Goal: Task Accomplishment & Management: Complete application form

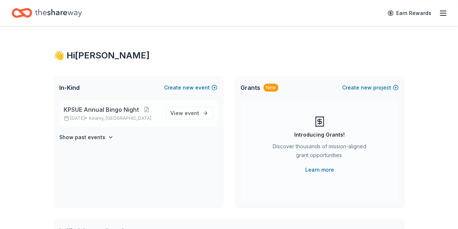
click at [106, 111] on span "KPSUE Annual Bingo Night" at bounding box center [101, 109] width 75 height 9
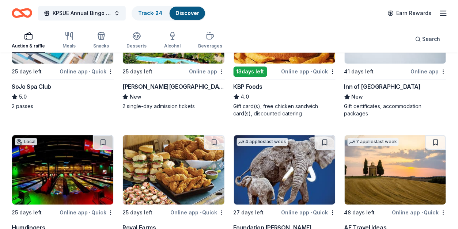
scroll to position [497, 0]
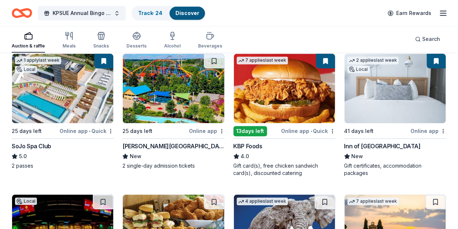
click at [158, 144] on div "Dorney Park & Wildwater Kingdom" at bounding box center [174, 146] width 102 height 9
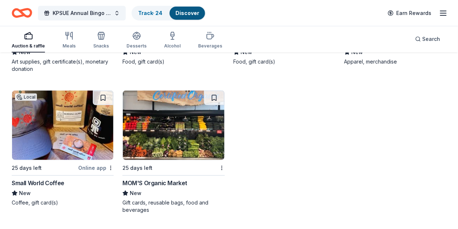
scroll to position [2358, 0]
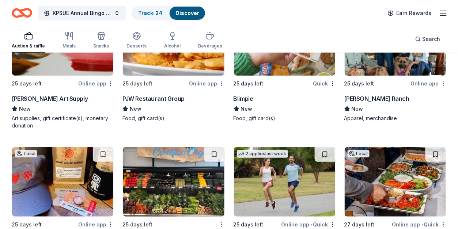
click at [274, 74] on div "25 days left Quick Blimpie New Food, gift card(s)" at bounding box center [285, 64] width 102 height 116
click at [150, 61] on img at bounding box center [173, 40] width 101 height 69
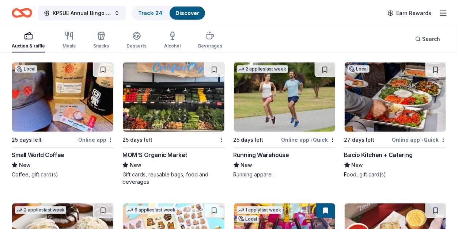
scroll to position [2456, 0]
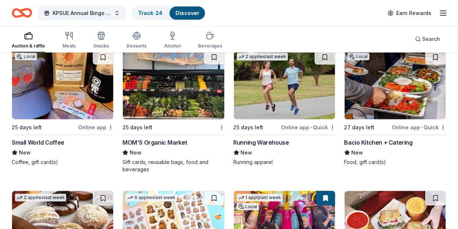
click at [248, 93] on img at bounding box center [284, 84] width 101 height 69
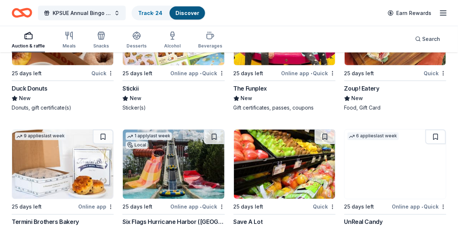
scroll to position [2602, 0]
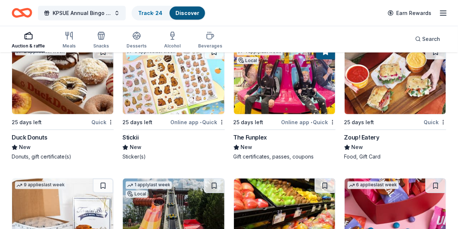
click at [170, 72] on img at bounding box center [173, 79] width 101 height 69
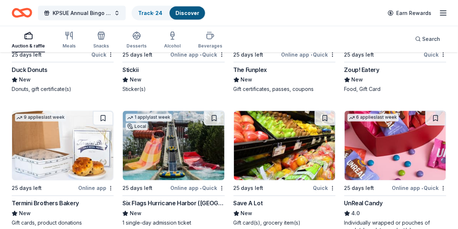
scroll to position [2633, 0]
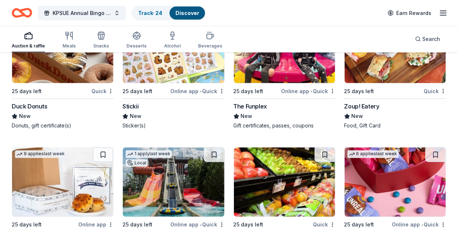
click at [175, 182] on img at bounding box center [173, 182] width 101 height 69
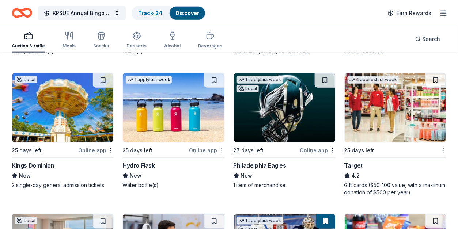
scroll to position [4096, 0]
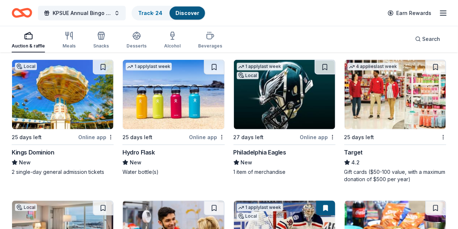
click at [259, 101] on img at bounding box center [284, 94] width 101 height 69
click at [319, 64] on button at bounding box center [325, 67] width 20 height 15
click at [272, 69] on div "1 apply last week Local" at bounding box center [260, 70] width 52 height 21
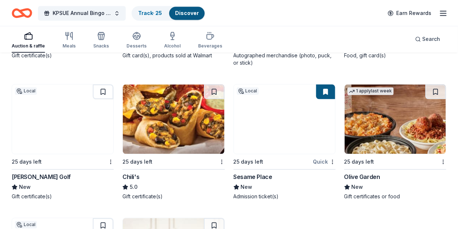
scroll to position [4389, 0]
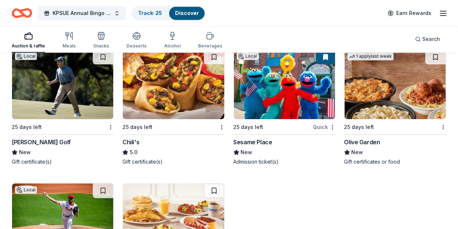
click at [308, 84] on img at bounding box center [284, 84] width 101 height 69
click at [361, 102] on img at bounding box center [395, 84] width 101 height 69
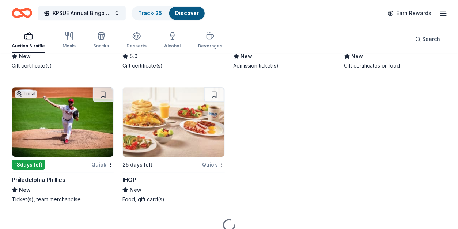
scroll to position [4486, 0]
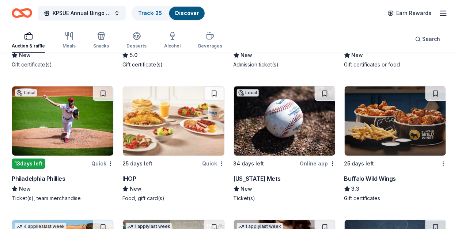
click at [279, 122] on img at bounding box center [284, 120] width 101 height 69
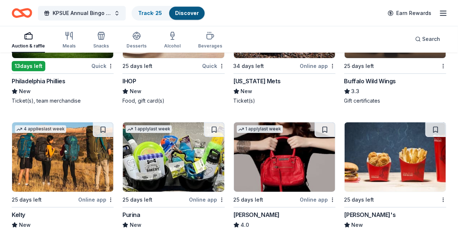
scroll to position [4632, 0]
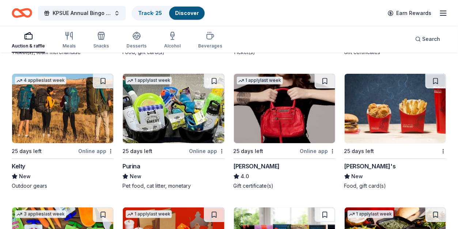
click at [249, 87] on img at bounding box center [284, 108] width 101 height 69
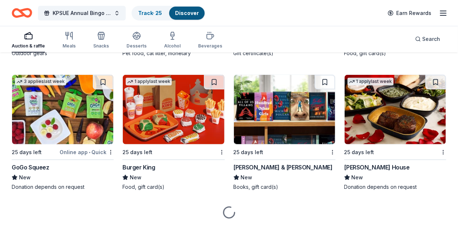
scroll to position [4779, 0]
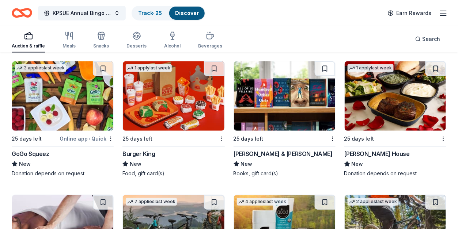
click at [192, 86] on img at bounding box center [173, 95] width 101 height 69
click at [279, 93] on img at bounding box center [284, 95] width 101 height 69
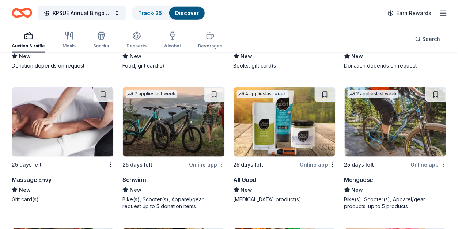
scroll to position [4925, 0]
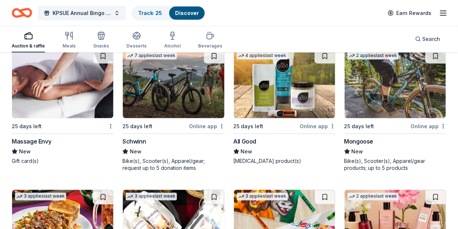
click at [53, 73] on img at bounding box center [62, 83] width 101 height 69
click at [141, 83] on img at bounding box center [173, 83] width 101 height 69
click at [398, 99] on img at bounding box center [395, 83] width 101 height 69
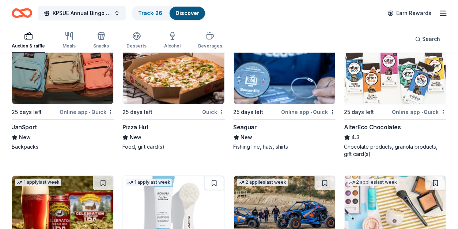
scroll to position [5228, 0]
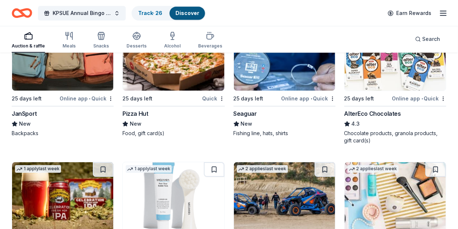
click at [362, 186] on img at bounding box center [395, 196] width 101 height 69
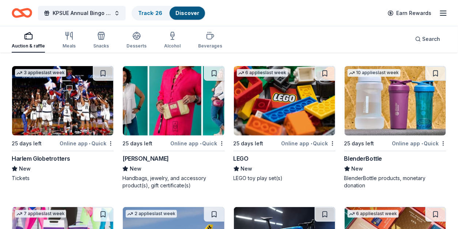
scroll to position [5472, 0]
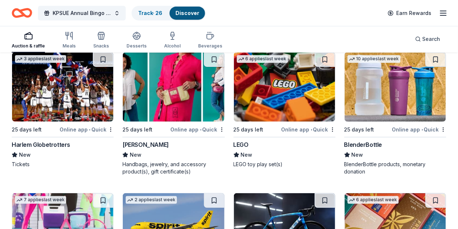
click at [33, 101] on img at bounding box center [62, 86] width 101 height 69
click at [283, 92] on img at bounding box center [284, 86] width 101 height 69
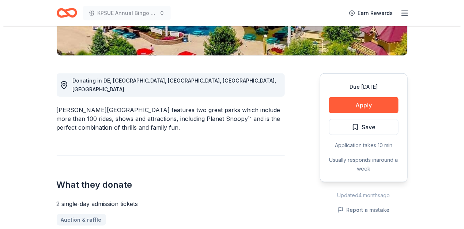
scroll to position [195, 0]
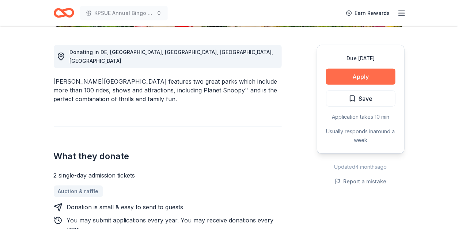
click at [354, 76] on button "Apply" at bounding box center [360, 77] width 69 height 16
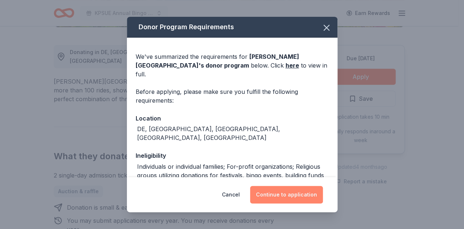
click at [287, 198] on button "Continue to application" at bounding box center [286, 195] width 73 height 18
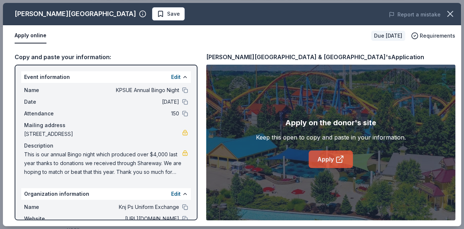
click at [320, 158] on link "Apply" at bounding box center [331, 160] width 44 height 18
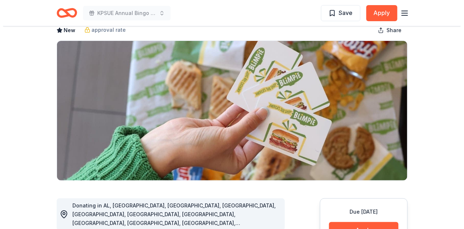
scroll to position [49, 0]
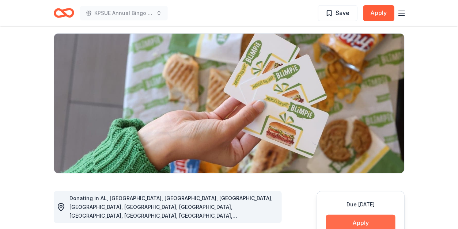
click at [365, 224] on button "Apply" at bounding box center [360, 223] width 69 height 16
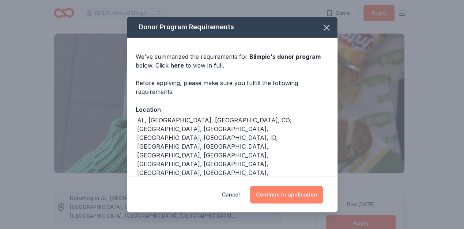
click at [308, 189] on button "Continue to application" at bounding box center [286, 195] width 73 height 18
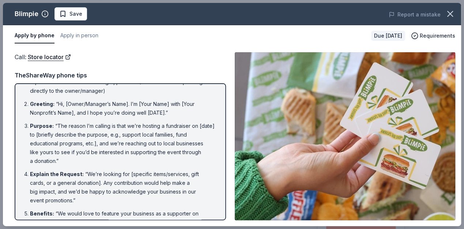
scroll to position [0, 0]
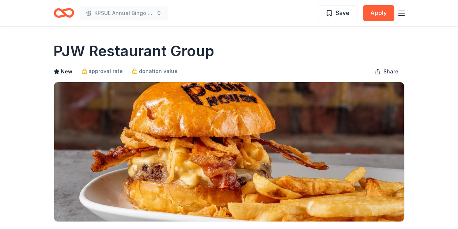
scroll to position [195, 0]
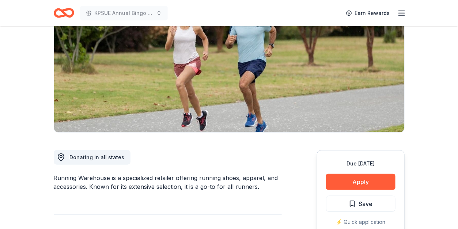
scroll to position [146, 0]
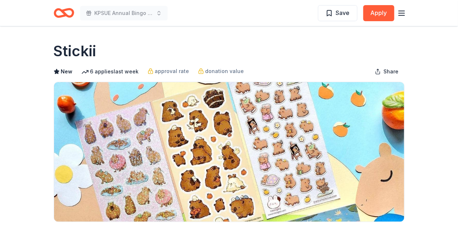
scroll to position [97, 0]
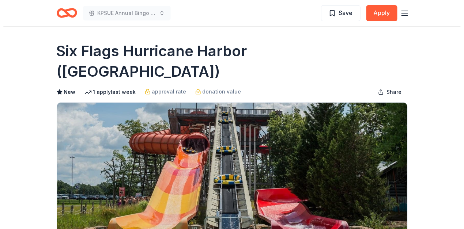
scroll to position [146, 0]
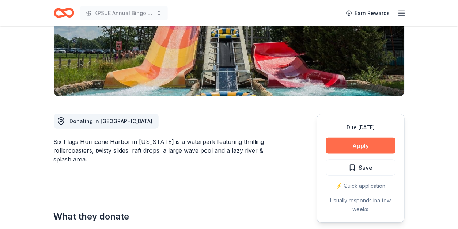
click at [354, 138] on button "Apply" at bounding box center [360, 146] width 69 height 16
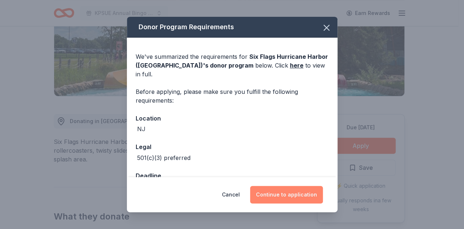
click at [258, 189] on button "Continue to application" at bounding box center [286, 195] width 73 height 18
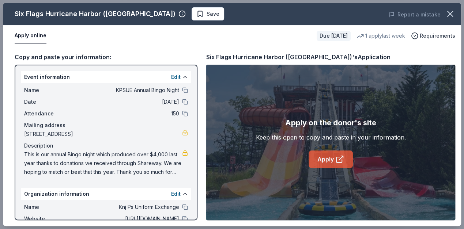
click at [318, 153] on link "Apply" at bounding box center [331, 160] width 44 height 18
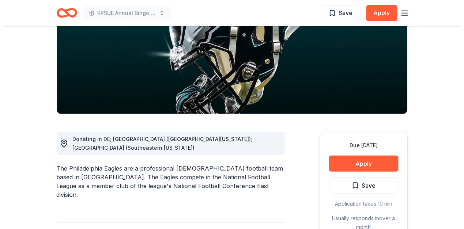
scroll to position [146, 0]
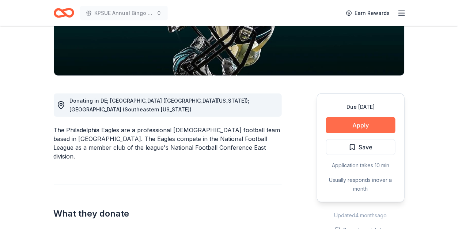
click at [359, 125] on button "Apply" at bounding box center [360, 125] width 69 height 16
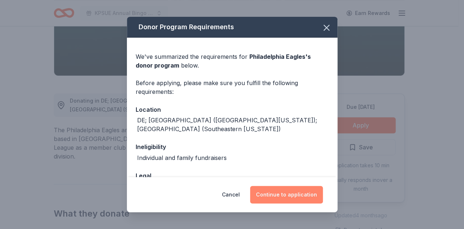
click at [290, 188] on button "Continue to application" at bounding box center [286, 195] width 73 height 18
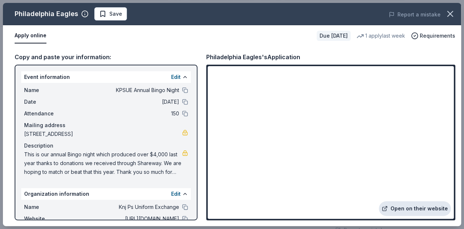
click at [413, 208] on link "Open on their website" at bounding box center [415, 209] width 72 height 15
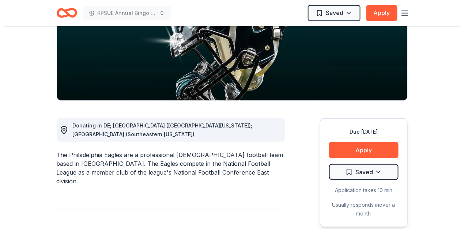
scroll to position [195, 0]
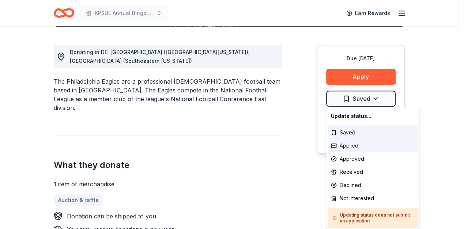
click at [358, 146] on div "Applied" at bounding box center [373, 145] width 90 height 13
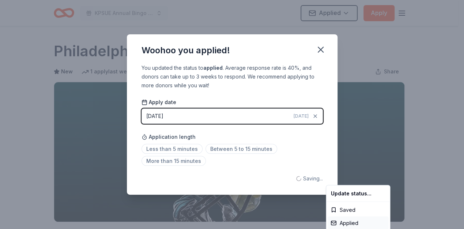
scroll to position [0, 0]
click at [321, 49] on html "KPSUE Annual Bingo Night Applied Apply Due in 27 days Share Philadelphia Eagles…" at bounding box center [232, 114] width 464 height 229
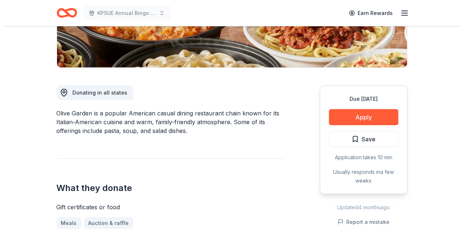
scroll to position [244, 0]
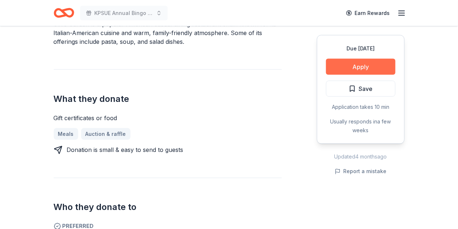
drag, startPoint x: 352, startPoint y: 67, endPoint x: 348, endPoint y: 69, distance: 4.6
click at [348, 69] on button "Apply" at bounding box center [360, 67] width 69 height 16
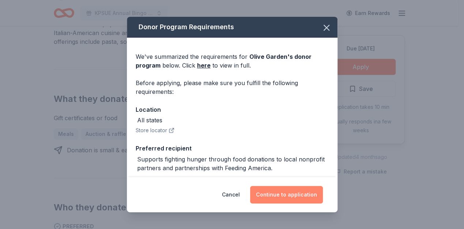
click at [283, 188] on button "Continue to application" at bounding box center [286, 195] width 73 height 18
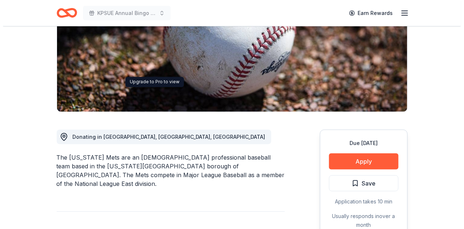
scroll to position [195, 0]
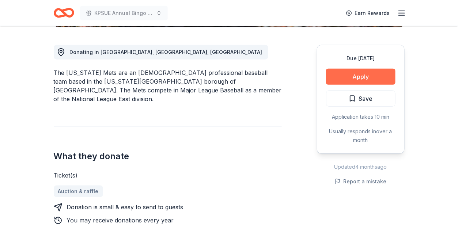
click at [350, 73] on button "Apply" at bounding box center [360, 77] width 69 height 16
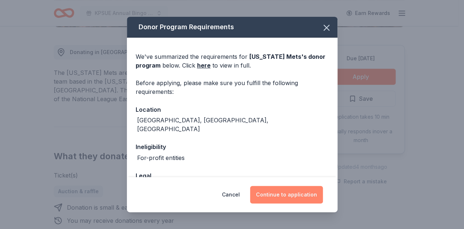
click at [290, 193] on button "Continue to application" at bounding box center [286, 195] width 73 height 18
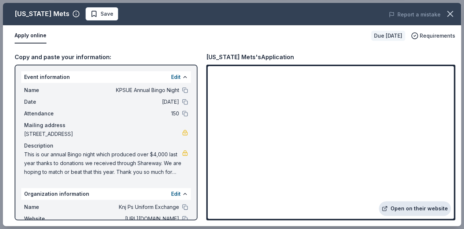
click at [384, 206] on link "Open on their website" at bounding box center [415, 209] width 72 height 15
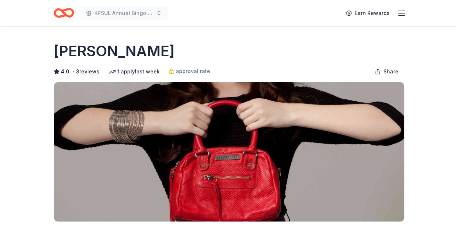
drag, startPoint x: 52, startPoint y: 49, endPoint x: 90, endPoint y: 48, distance: 38.4
click at [147, 51] on div "Jacki Easlick" at bounding box center [229, 51] width 351 height 20
drag, startPoint x: 146, startPoint y: 54, endPoint x: 100, endPoint y: 49, distance: 46.3
click at [100, 51] on div "Jacki Easlick" at bounding box center [229, 51] width 351 height 20
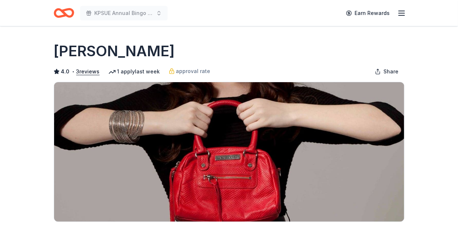
click at [100, 49] on h1 "Jacki Easlick" at bounding box center [114, 51] width 121 height 20
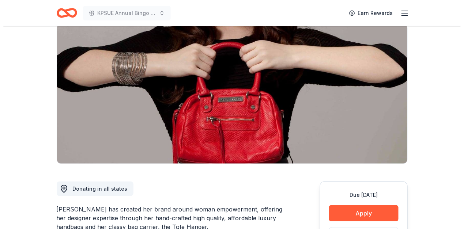
scroll to position [97, 0]
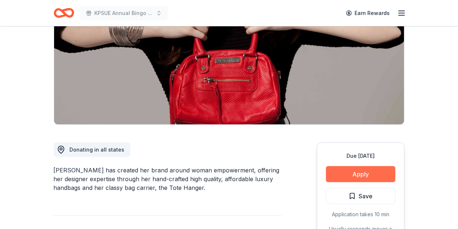
click at [359, 173] on button "Apply" at bounding box center [360, 174] width 69 height 16
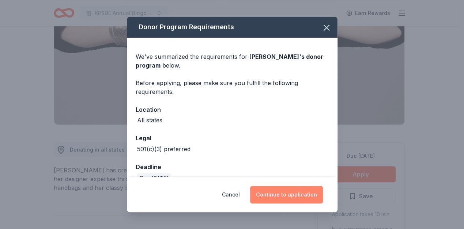
click at [298, 196] on button "Continue to application" at bounding box center [286, 195] width 73 height 18
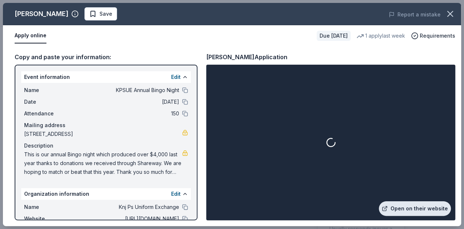
click at [413, 212] on link "Open on their website" at bounding box center [415, 209] width 72 height 15
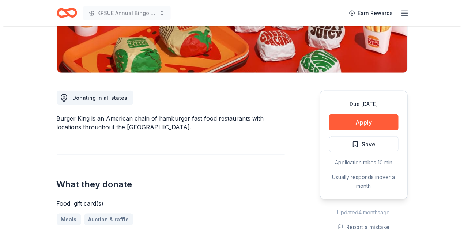
scroll to position [195, 0]
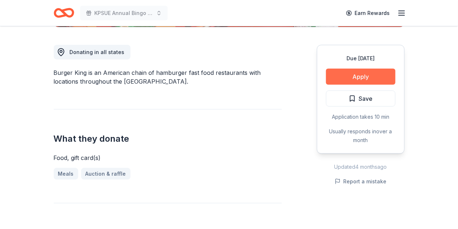
click at [375, 72] on button "Apply" at bounding box center [360, 77] width 69 height 16
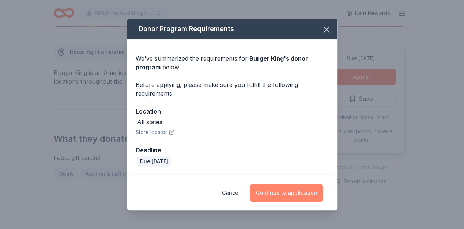
click at [285, 197] on button "Continue to application" at bounding box center [286, 193] width 73 height 18
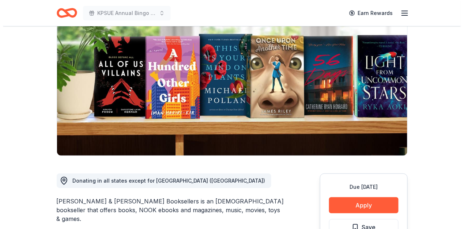
scroll to position [97, 0]
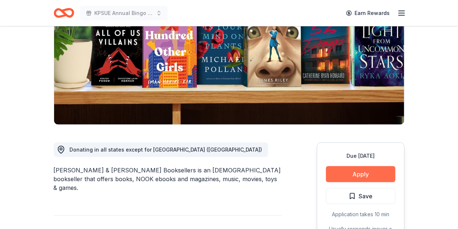
click at [362, 169] on button "Apply" at bounding box center [360, 174] width 69 height 16
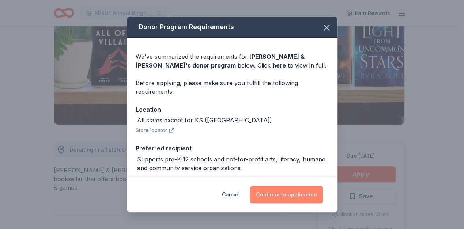
click at [268, 195] on button "Continue to application" at bounding box center [286, 195] width 73 height 18
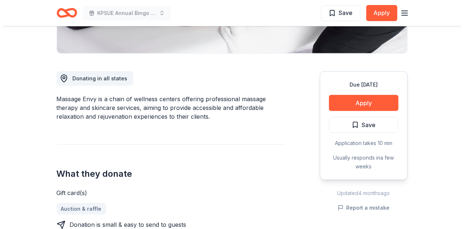
scroll to position [195, 0]
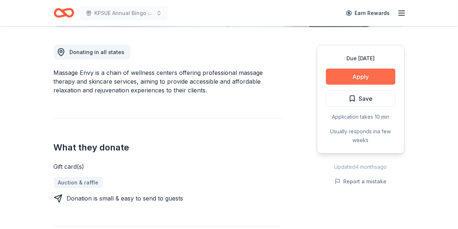
click at [353, 80] on button "Apply" at bounding box center [360, 77] width 69 height 16
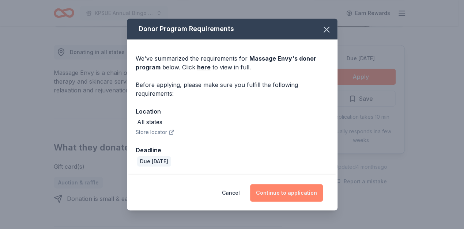
click at [284, 192] on button "Continue to application" at bounding box center [286, 193] width 73 height 18
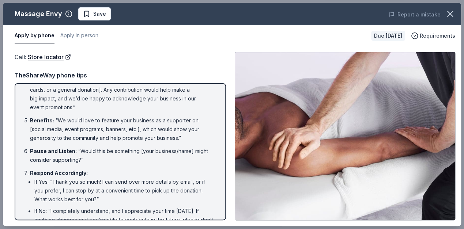
scroll to position [163, 0]
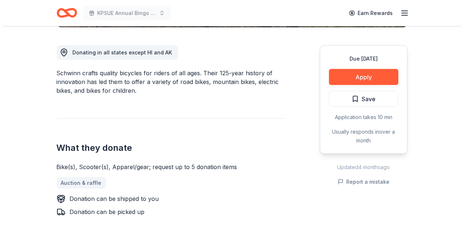
scroll to position [195, 0]
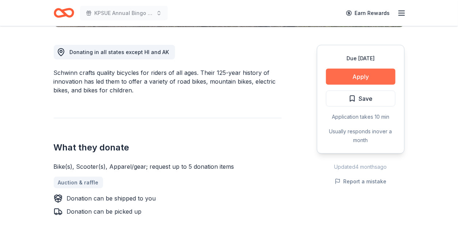
click at [352, 76] on button "Apply" at bounding box center [360, 77] width 69 height 16
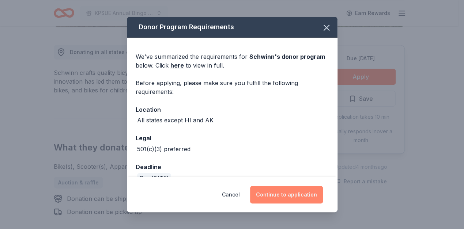
click at [291, 197] on button "Continue to application" at bounding box center [286, 195] width 73 height 18
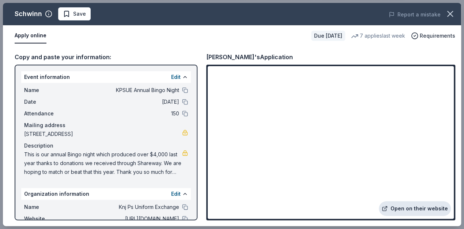
click at [421, 213] on link "Open on their website" at bounding box center [415, 209] width 72 height 15
click at [76, 18] on span "Save" at bounding box center [79, 14] width 13 height 9
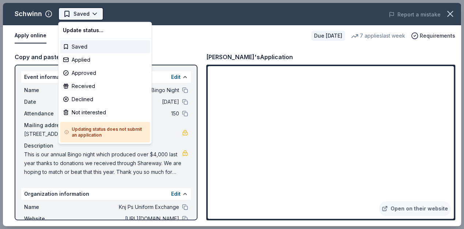
scroll to position [0, 0]
click at [83, 57] on div "Applied" at bounding box center [105, 59] width 90 height 13
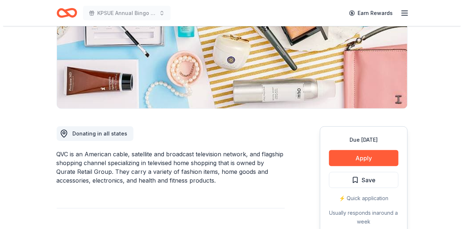
scroll to position [195, 0]
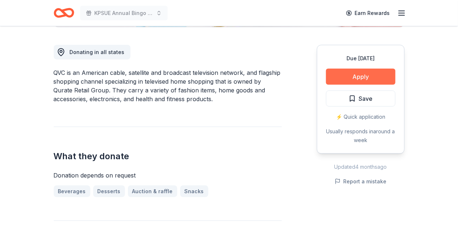
click at [345, 74] on button "Apply" at bounding box center [360, 77] width 69 height 16
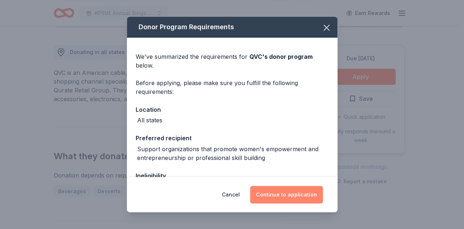
click at [294, 187] on button "Continue to application" at bounding box center [286, 195] width 73 height 18
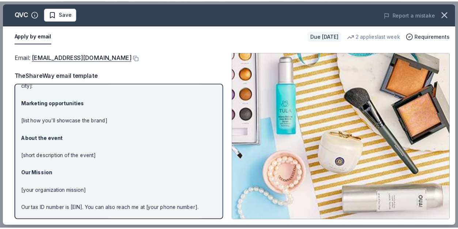
scroll to position [68, 0]
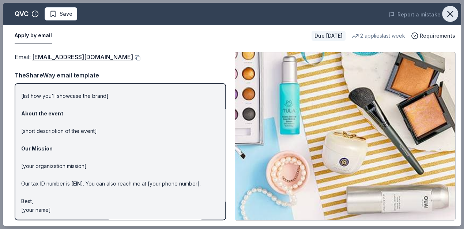
click at [448, 12] on icon "button" at bounding box center [450, 13] width 5 height 5
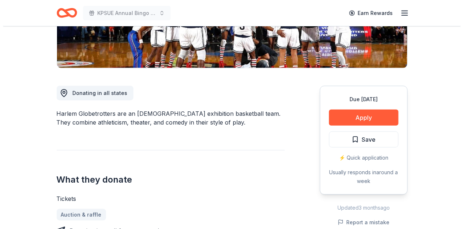
scroll to position [195, 0]
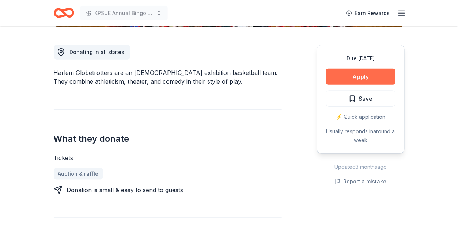
click at [342, 76] on button "Apply" at bounding box center [360, 77] width 69 height 16
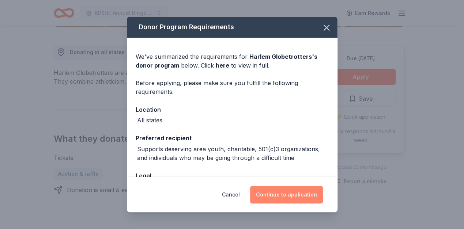
click at [284, 192] on button "Continue to application" at bounding box center [286, 195] width 73 height 18
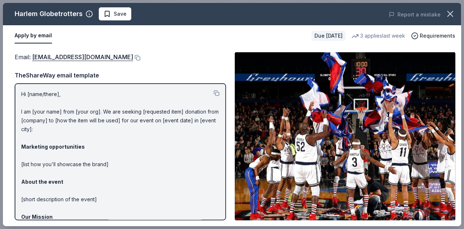
click at [17, 91] on div "Hi [name/there], I am [your name] from [your org]. We are seeking [requested it…" at bounding box center [120, 151] width 211 height 137
drag, startPoint x: 20, startPoint y: 93, endPoint x: 31, endPoint y: 95, distance: 10.8
click at [37, 120] on div "Hi [name/there], I am [your name] from [your org]. We are seeking [requested it…" at bounding box center [120, 151] width 211 height 137
click at [28, 93] on p "Hi [name/there], I am [your name] from [your org]. We are seeking [requested it…" at bounding box center [120, 186] width 198 height 193
drag, startPoint x: 18, startPoint y: 93, endPoint x: 28, endPoint y: 93, distance: 10.2
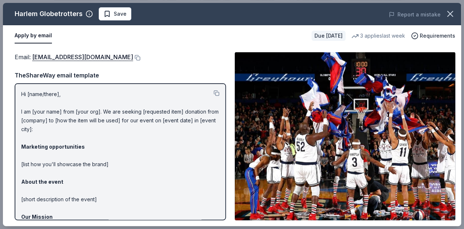
click at [27, 94] on div "Hi [name/there], I am [your name] from [your org]. We are seeking [requested it…" at bounding box center [120, 151] width 211 height 137
click at [214, 91] on button at bounding box center [217, 93] width 6 height 6
click at [114, 11] on span "Save" at bounding box center [120, 14] width 13 height 9
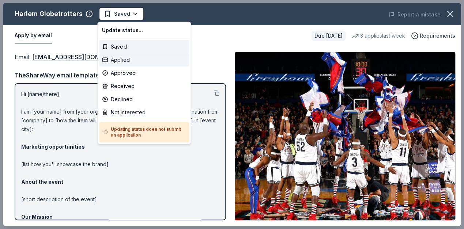
click at [124, 56] on div "Applied" at bounding box center [144, 59] width 90 height 13
